Goal: Information Seeking & Learning: Find specific fact

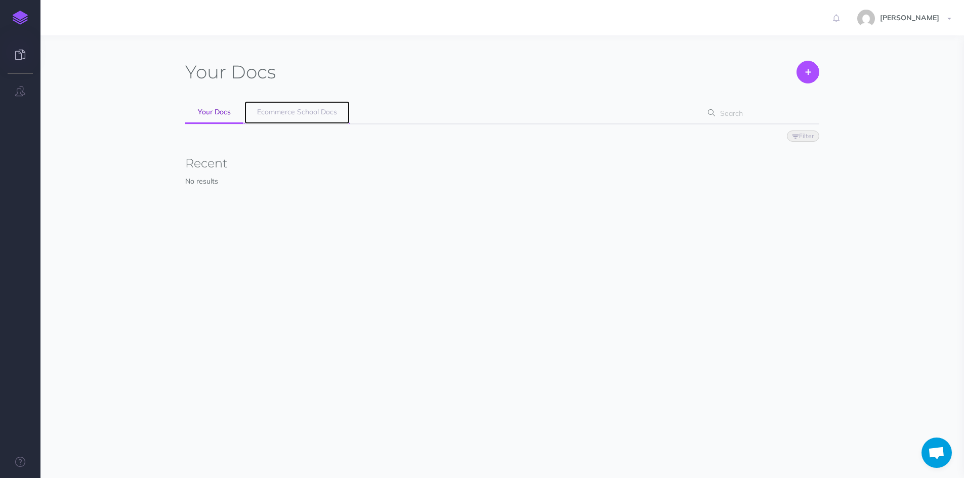
click at [328, 110] on span "Ecommerce School Docs" at bounding box center [297, 111] width 80 height 9
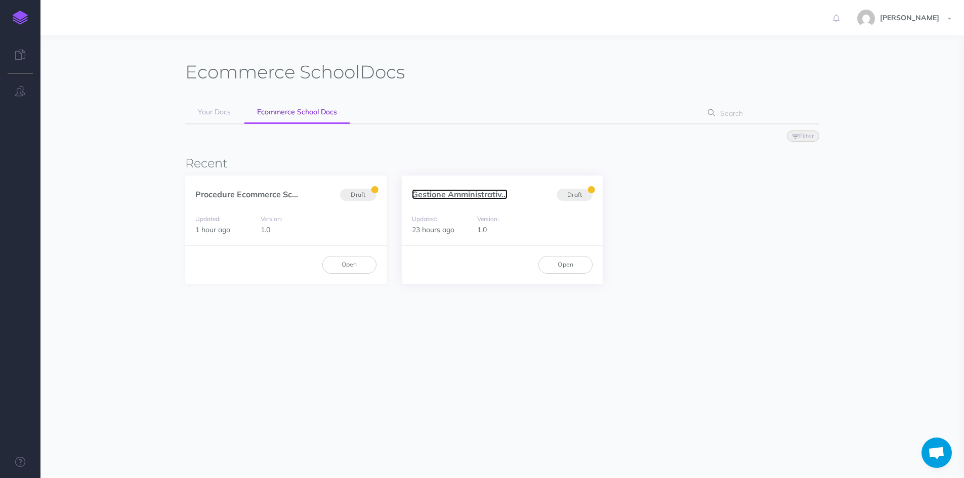
click at [455, 191] on link "Gestione Amministrativ..." at bounding box center [460, 194] width 96 height 10
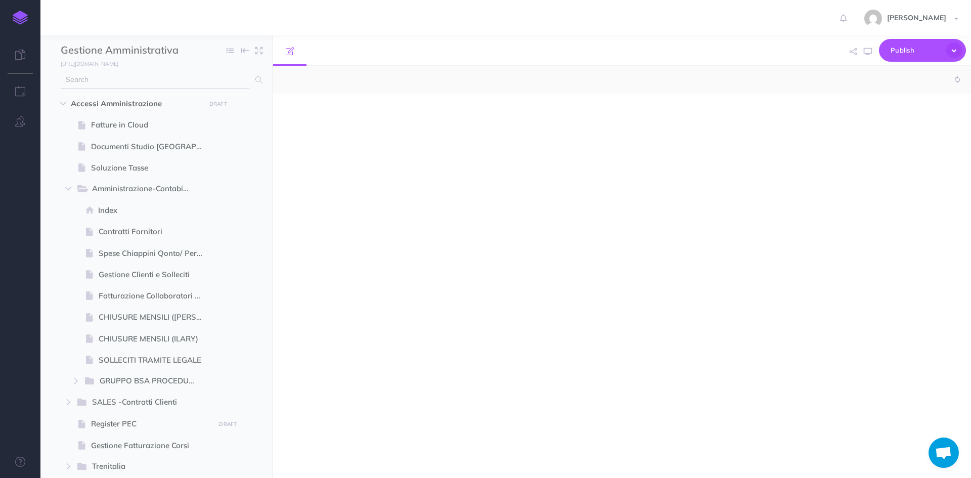
click at [121, 84] on input "text" at bounding box center [155, 80] width 189 height 18
select select "null"
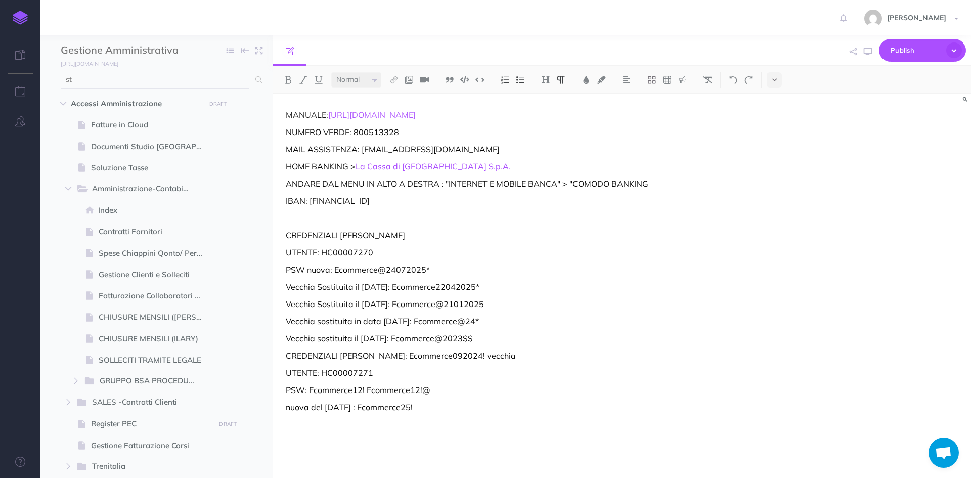
type input "s"
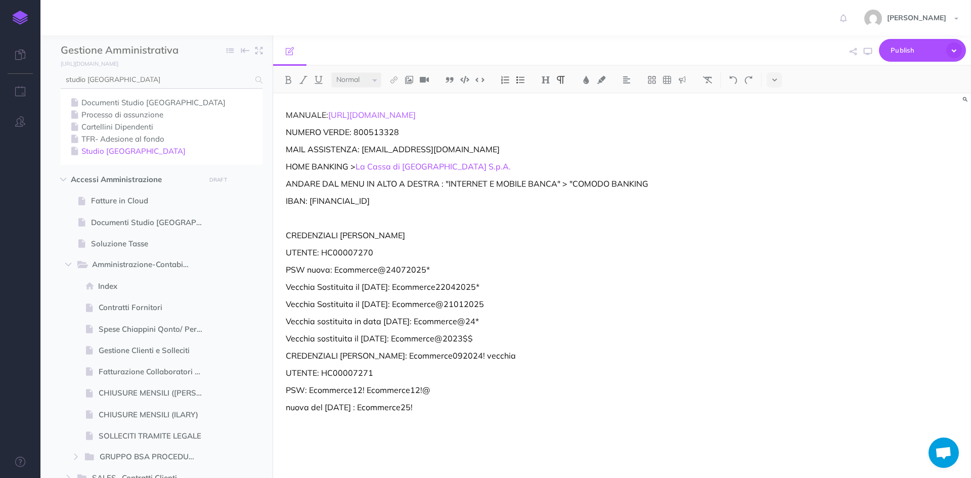
type input "studio [GEOGRAPHIC_DATA]"
click at [113, 150] on link "Studio [GEOGRAPHIC_DATA]" at bounding box center [161, 151] width 187 height 12
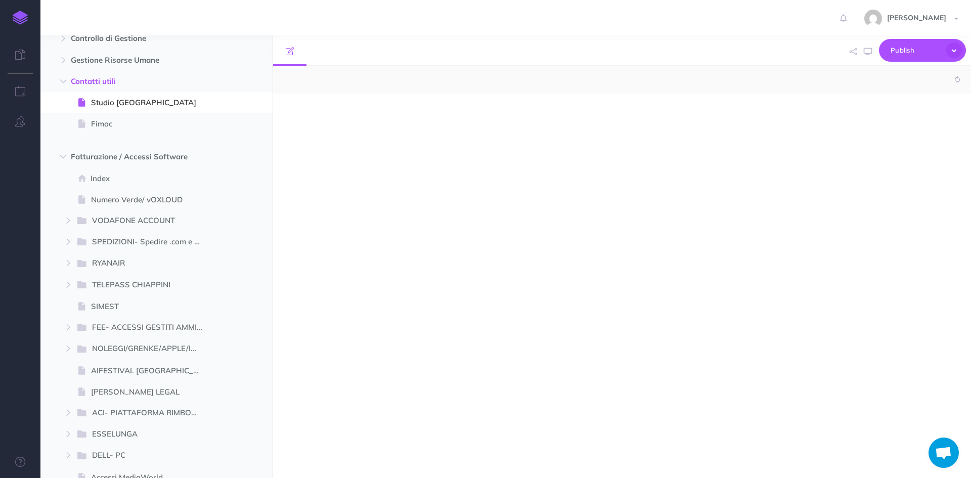
select select "null"
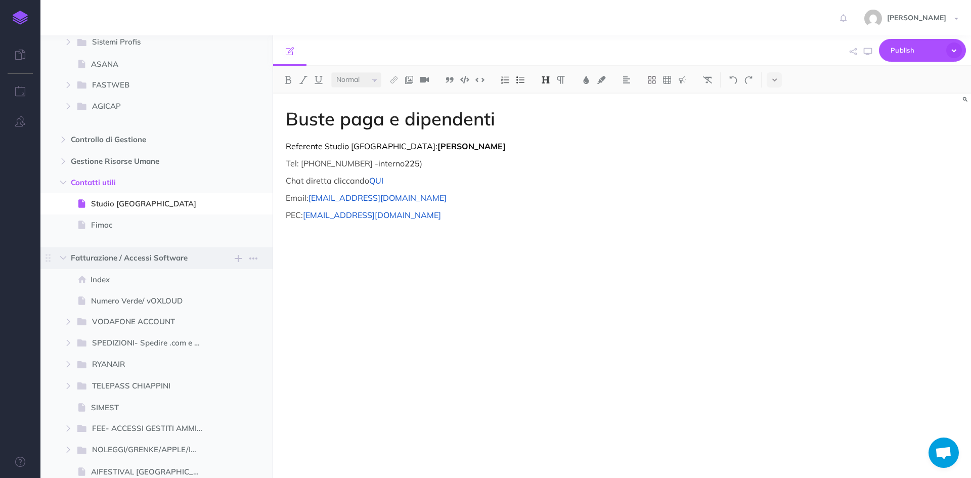
scroll to position [449, 0]
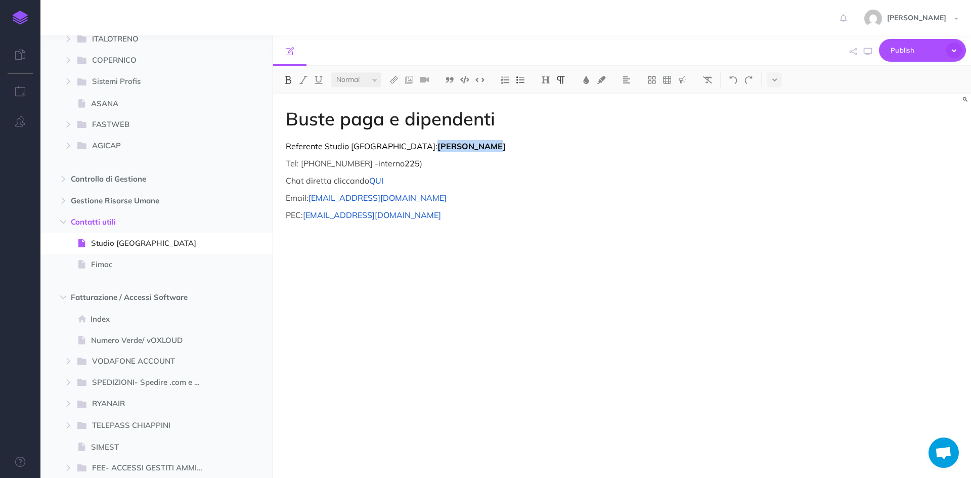
drag, startPoint x: 437, startPoint y: 146, endPoint x: 377, endPoint y: 149, distance: 59.8
click at [377, 149] on p "Referente Studio [GEOGRAPHIC_DATA]: [PERSON_NAME]" at bounding box center [517, 146] width 463 height 12
click at [405, 164] on span "225" at bounding box center [412, 163] width 15 height 10
click at [533, 159] on p "Tel: [PHONE_NUMBER] -interno 221 )" at bounding box center [517, 163] width 463 height 12
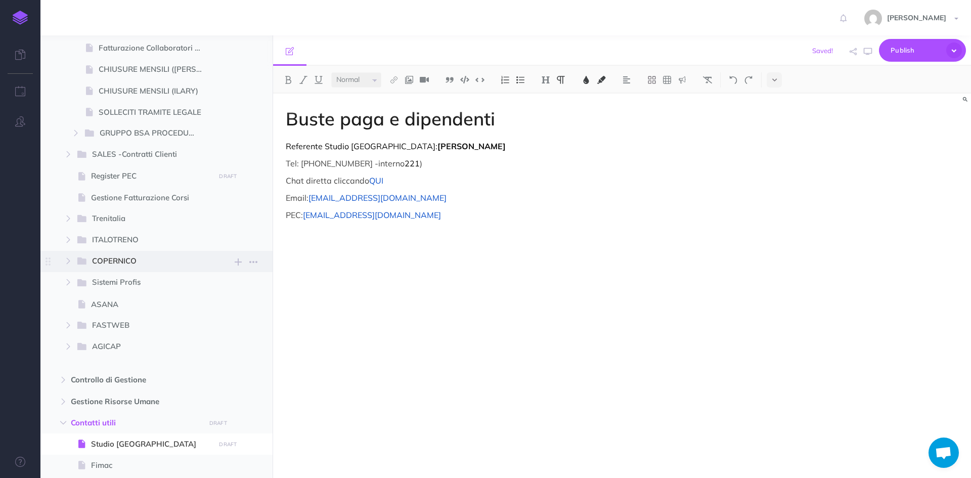
scroll to position [246, 0]
drag, startPoint x: 439, startPoint y: 196, endPoint x: 312, endPoint y: 194, distance: 127.5
click at [312, 194] on p "Email: [EMAIL_ADDRESS][DOMAIN_NAME]" at bounding box center [517, 198] width 463 height 12
drag, startPoint x: 449, startPoint y: 224, endPoint x: 286, endPoint y: 189, distance: 166.5
click at [286, 189] on div "Buste paga e dipendenti Referente Studio [GEOGRAPHIC_DATA]: [PERSON_NAME] Tel: …" at bounding box center [517, 281] width 489 height 374
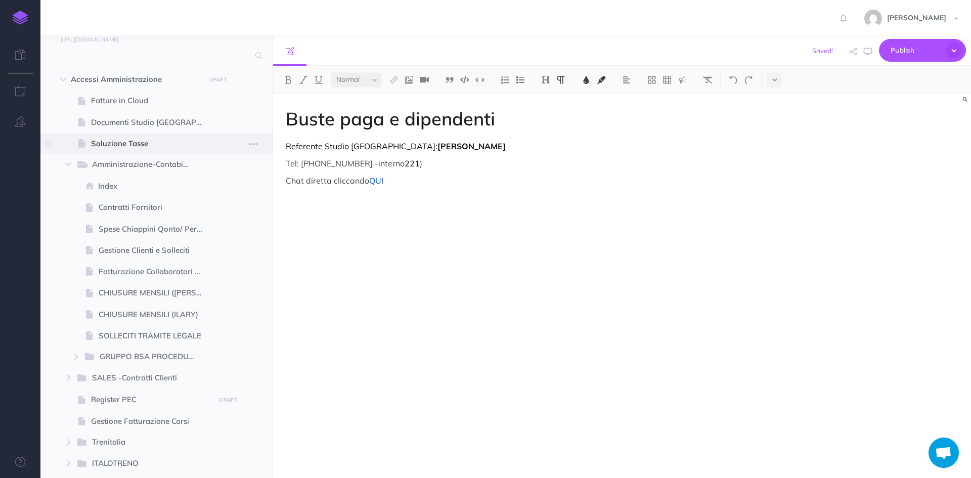
scroll to position [0, 0]
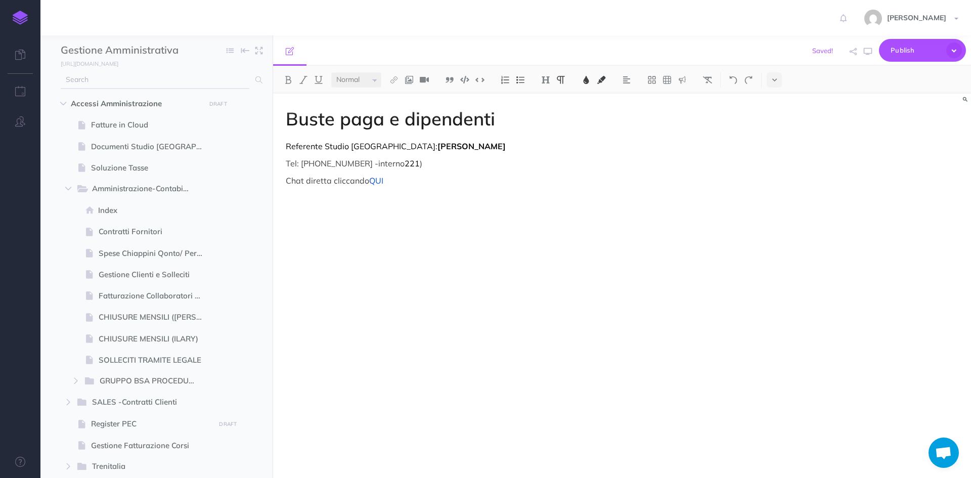
click at [153, 76] on input "text" at bounding box center [155, 80] width 189 height 18
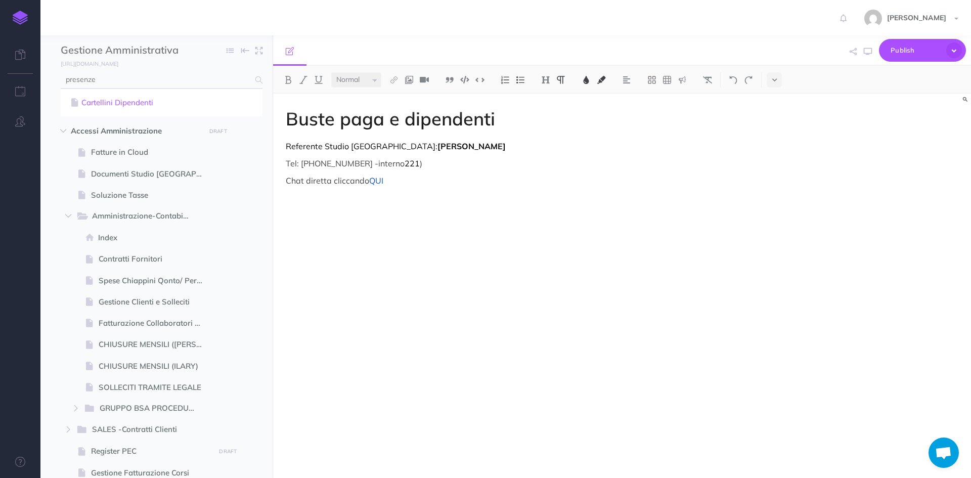
type input "presenze"
click at [139, 100] on link "Cartellini Dipendenti" at bounding box center [161, 103] width 187 height 12
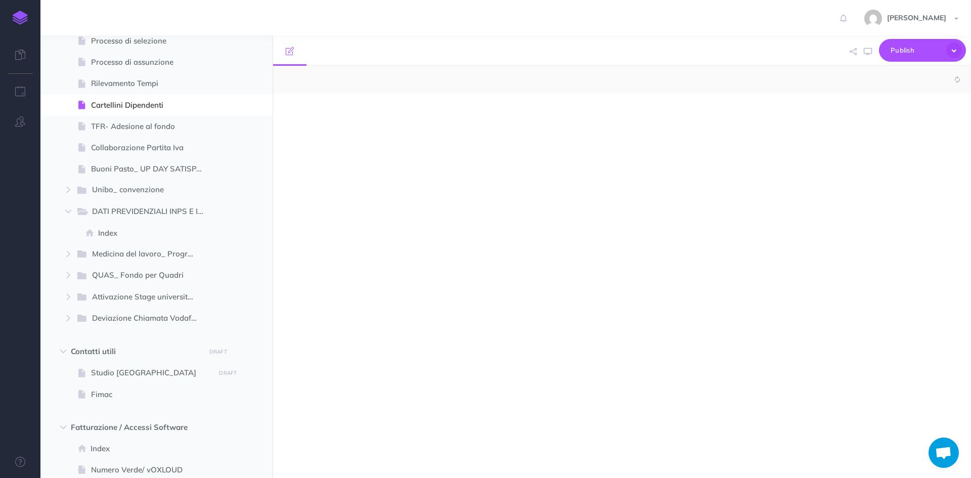
select select "null"
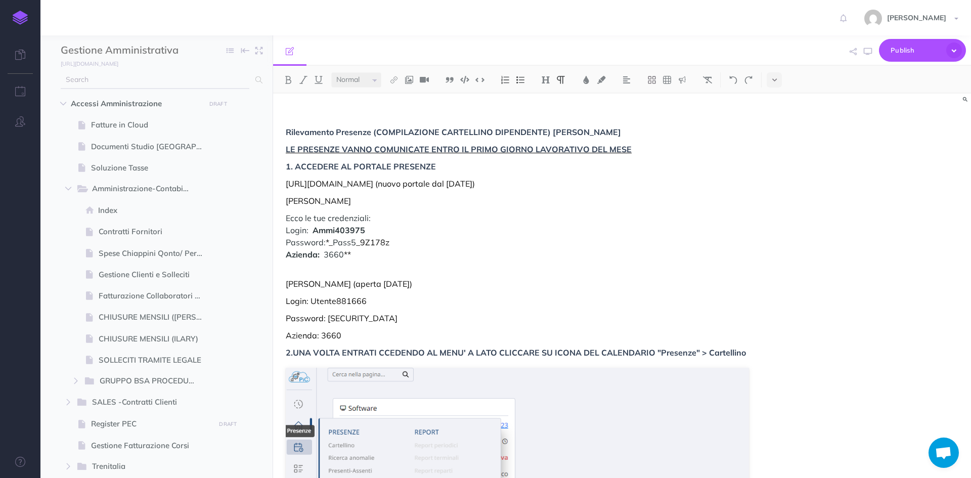
click at [96, 88] on input "text" at bounding box center [155, 80] width 189 height 18
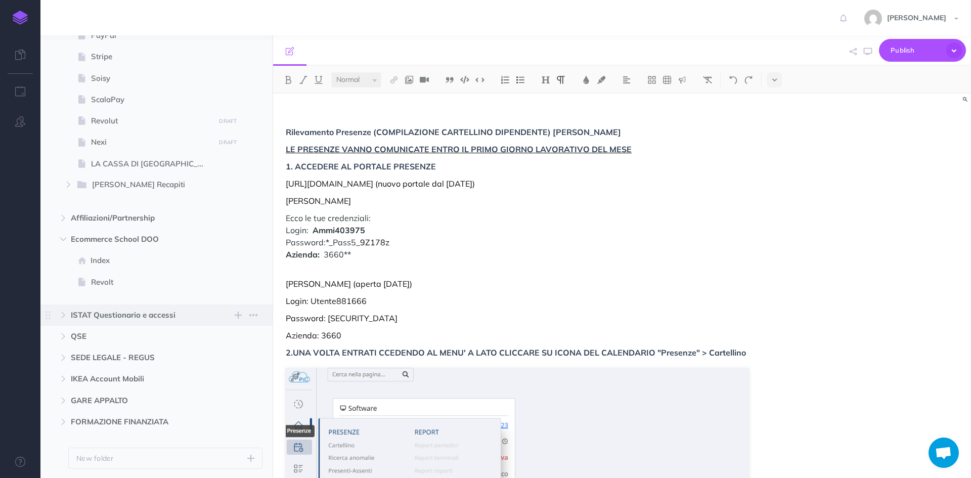
scroll to position [1793, 0]
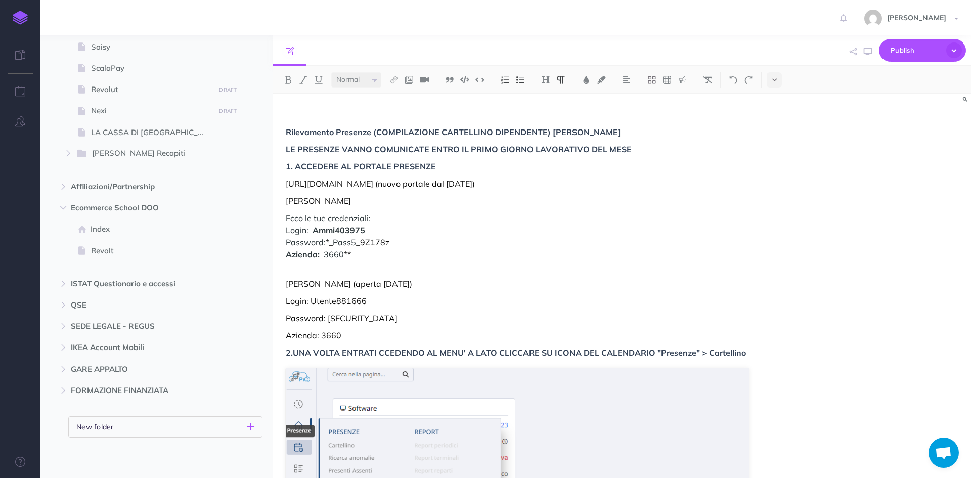
type input "chiappini"
click at [96, 422] on p "New folder" at bounding box center [94, 426] width 37 height 11
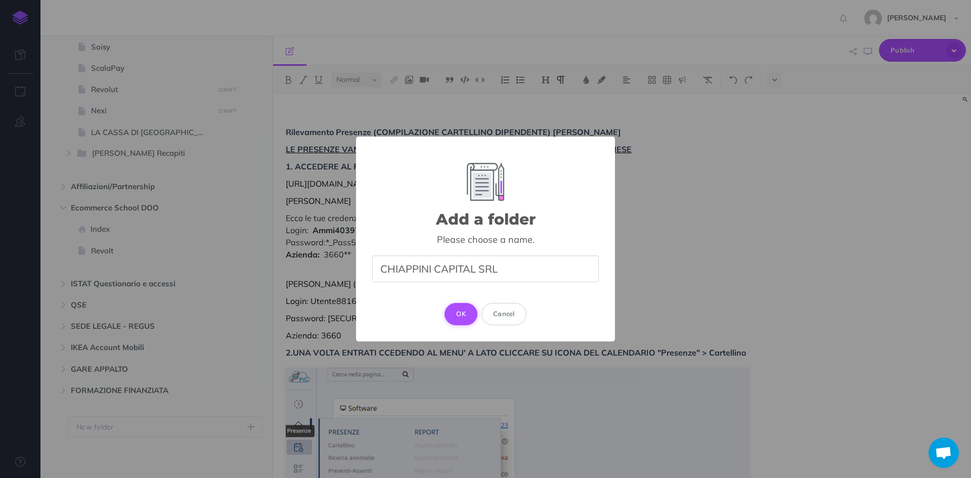
type input "CHIAPPINI CAPITAL SRL"
click at [472, 310] on button "OK" at bounding box center [461, 314] width 33 height 22
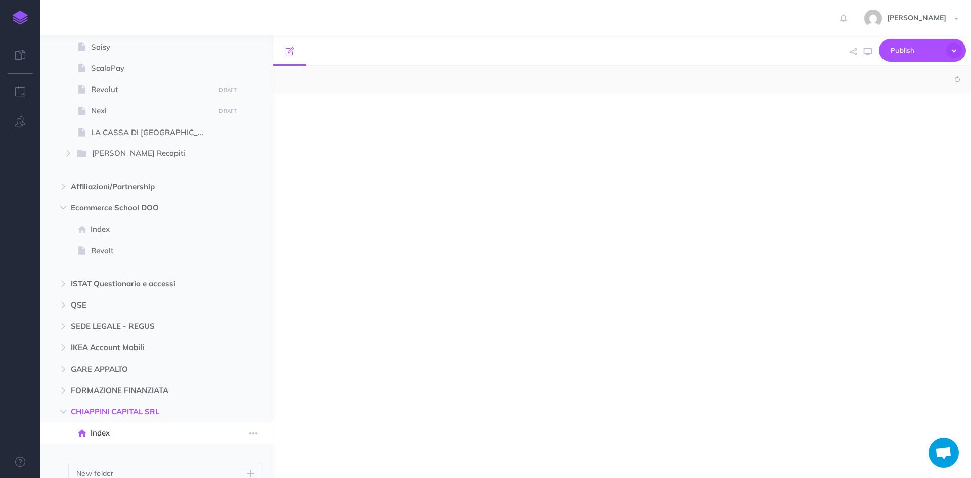
select select "null"
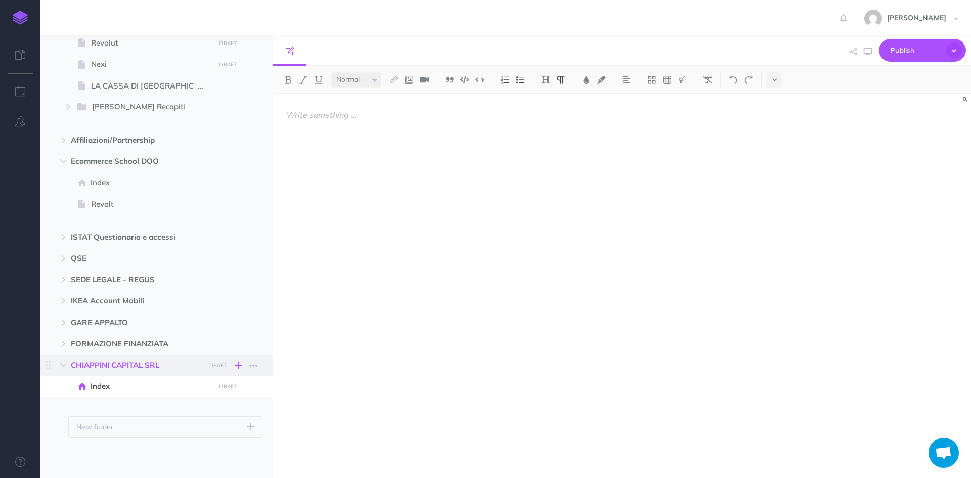
click at [237, 368] on icon "button" at bounding box center [238, 366] width 7 height 12
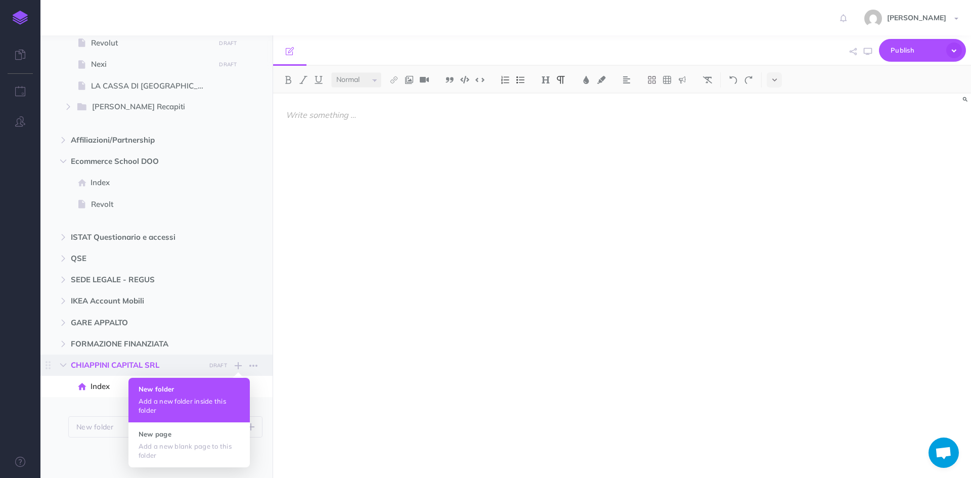
click at [155, 388] on h4 "New folder" at bounding box center [189, 389] width 101 height 7
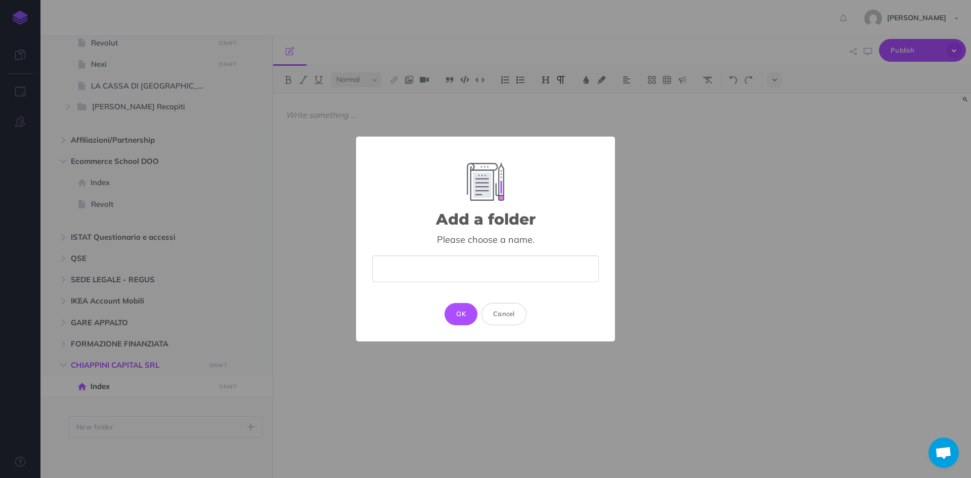
type input "U"
type input "S"
type input "C"
type input "Utenza Studio [PERSON_NAME] Capital"
click at [451, 312] on button "OK" at bounding box center [461, 314] width 33 height 22
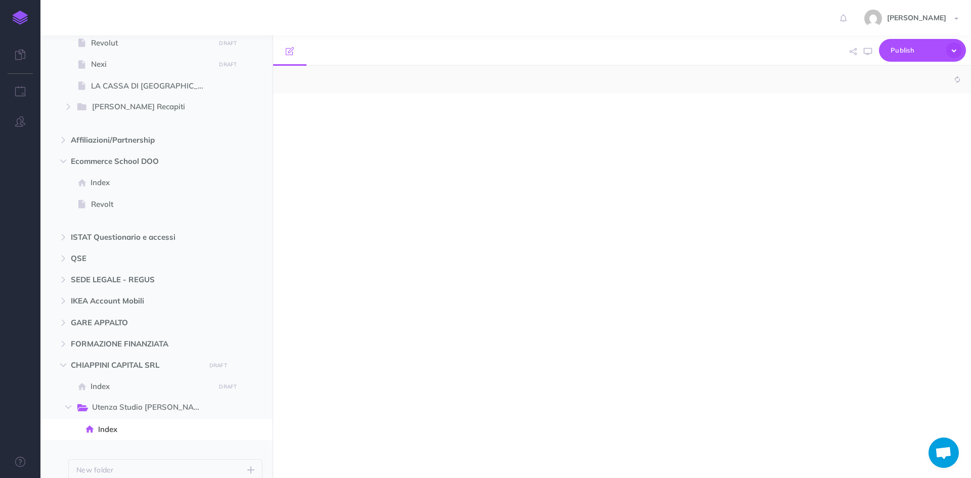
select select "null"
click at [356, 179] on div at bounding box center [517, 281] width 489 height 374
click at [308, 135] on p at bounding box center [517, 132] width 463 height 12
click at [317, 114] on p "User:" at bounding box center [517, 115] width 463 height 12
click at [312, 107] on div "User: Pass: Pass5*9Z178z Azienda: 3747" at bounding box center [517, 281] width 489 height 374
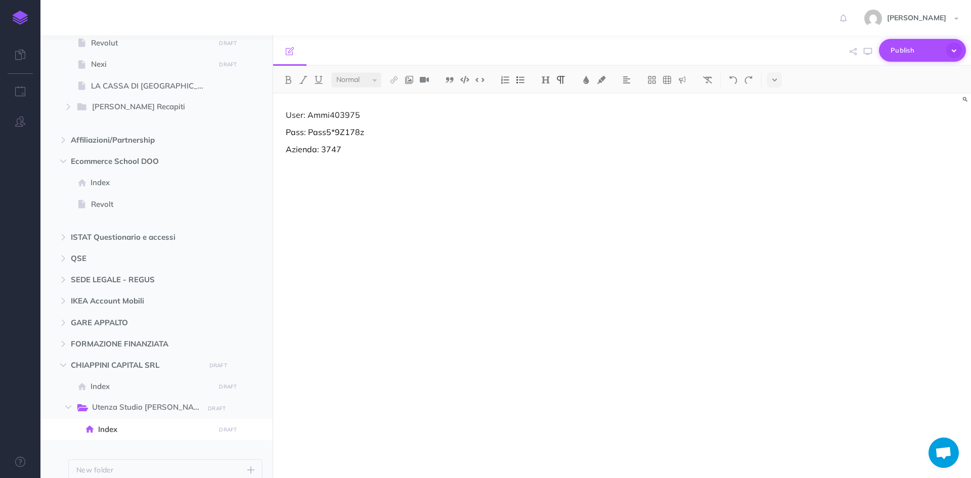
click at [930, 48] on span "Publish" at bounding box center [916, 51] width 51 height 16
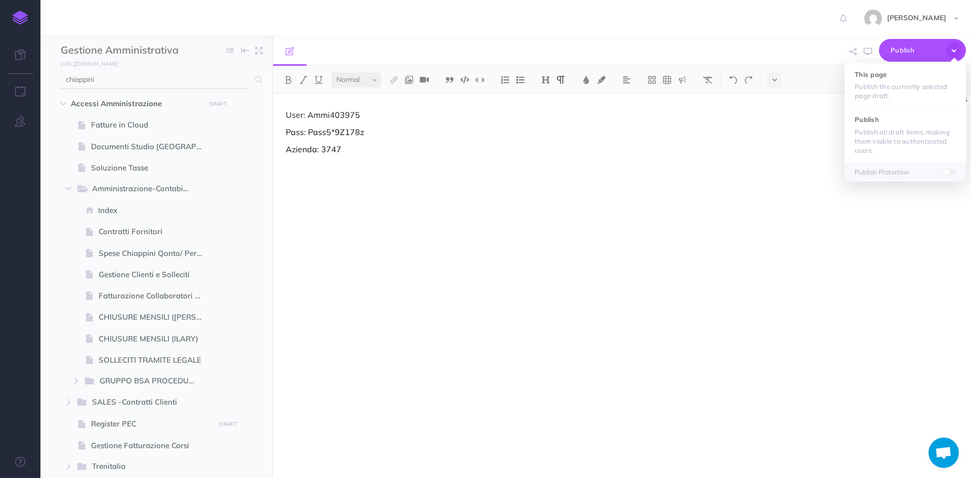
click at [127, 84] on input "chiappini" at bounding box center [155, 80] width 189 height 18
drag, startPoint x: 128, startPoint y: 80, endPoint x: 49, endPoint y: 81, distance: 78.9
click at [40, 79] on div "Toggle Navigation [PERSON_NAME] Settings Account Settings Teams Create Team Eco…" at bounding box center [505, 239] width 931 height 478
type input "cartelli"
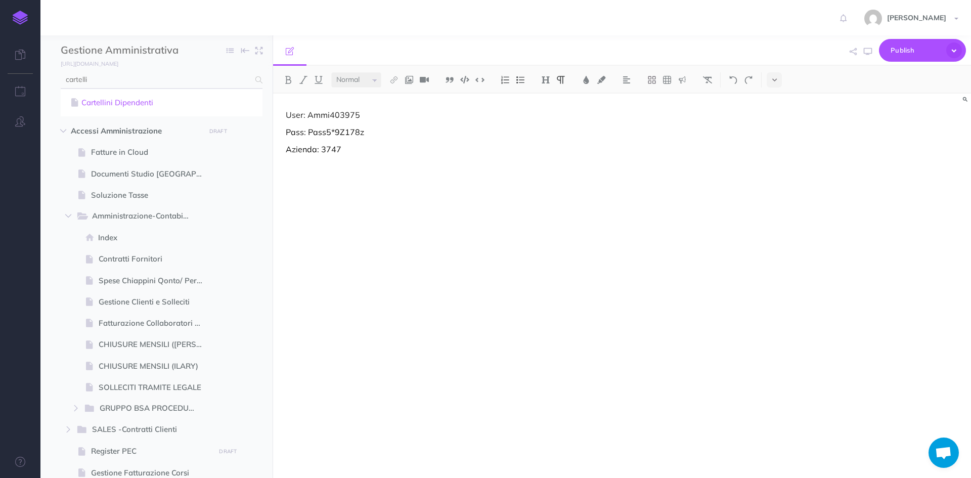
click at [116, 101] on link "Cartellini Dipendenti" at bounding box center [161, 103] width 187 height 12
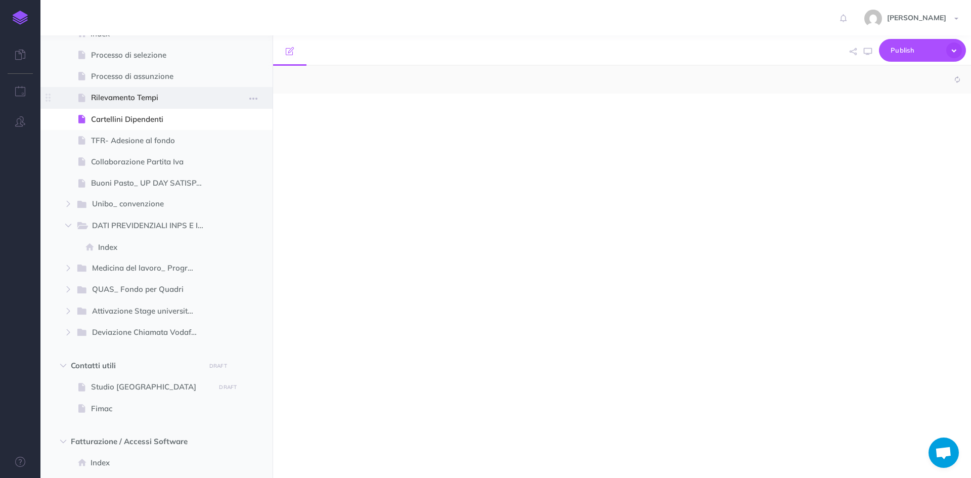
select select "null"
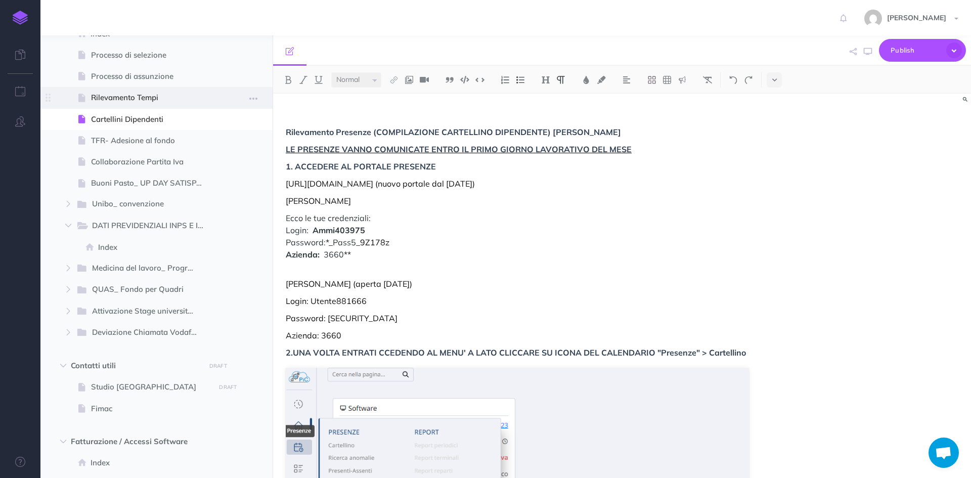
scroll to position [665, 0]
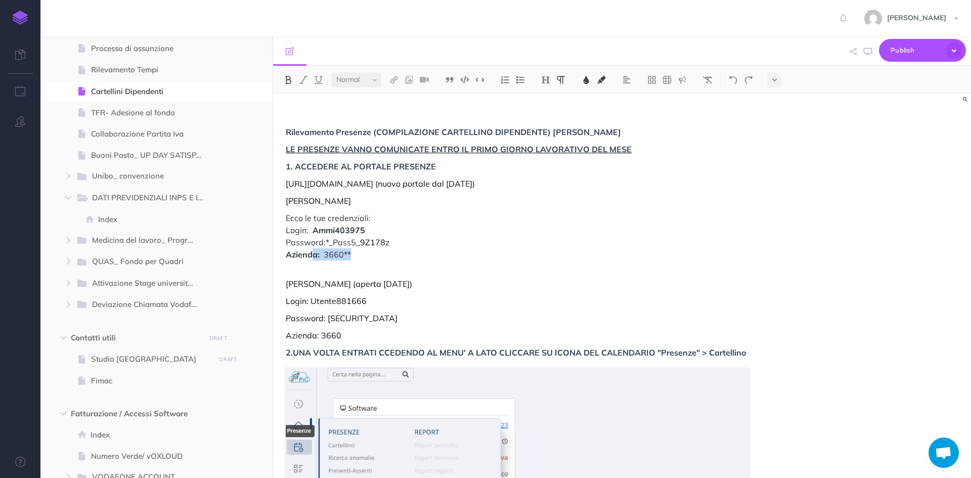
drag, startPoint x: 363, startPoint y: 255, endPoint x: 313, endPoint y: 260, distance: 50.3
click at [355, 263] on p "Ecco le tue credenziali: Login: Ammi403975 Password: *_ Pass5 _9Z178z Azienda: …" at bounding box center [517, 242] width 463 height 61
drag, startPoint x: 346, startPoint y: 257, endPoint x: 326, endPoint y: 257, distance: 19.7
click at [326, 257] on p "Ecco le tue credenziali: Login: Ammi403975 Password: *_ Pass5 _9Z178z Azienda: …" at bounding box center [517, 242] width 463 height 61
copy span "3660"
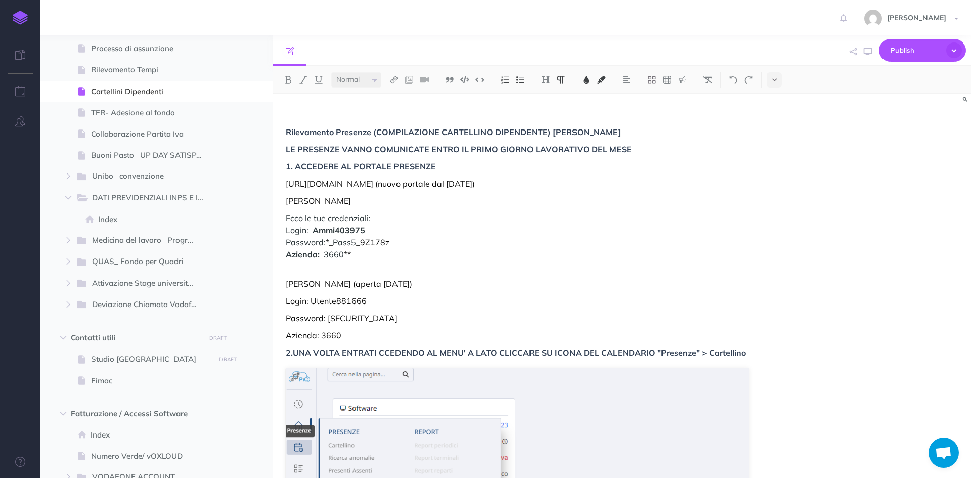
click at [367, 252] on p "Ecco le tue credenziali: Login: Ammi403975 Password: *_ Pass5 _9Z178z Azienda: …" at bounding box center [517, 242] width 463 height 61
